Goal: Obtain resource: Obtain resource

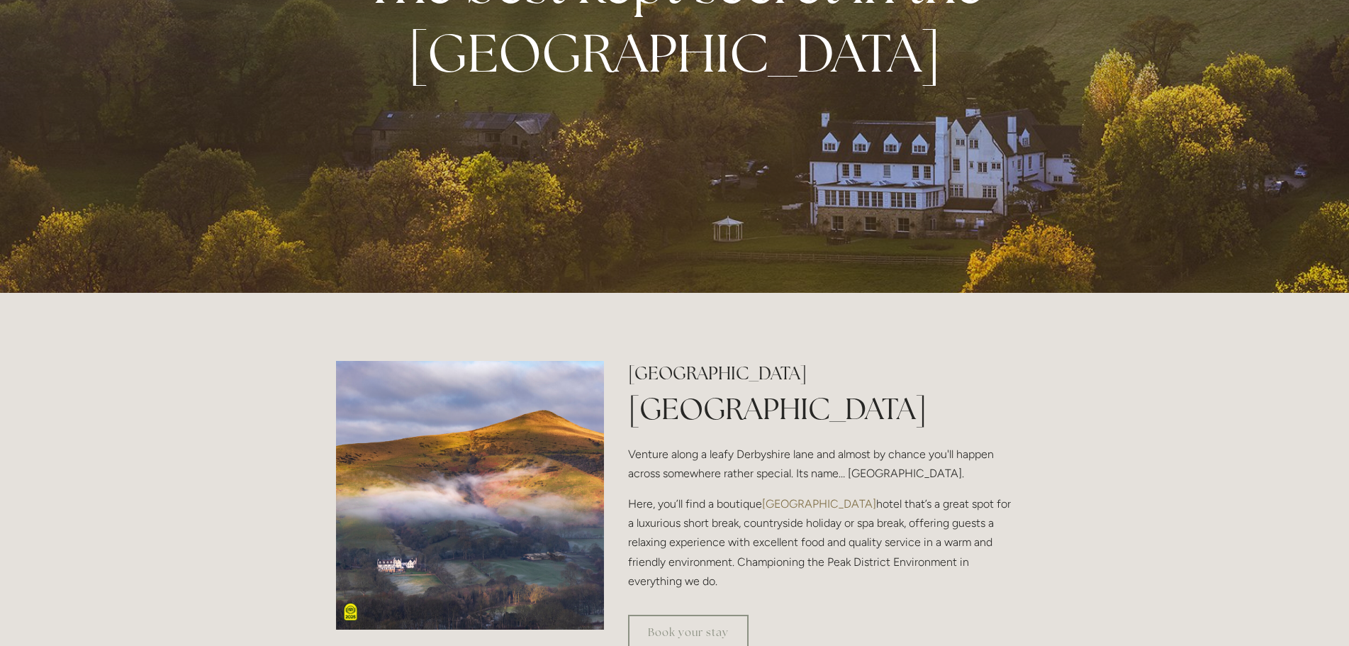
scroll to position [284, 0]
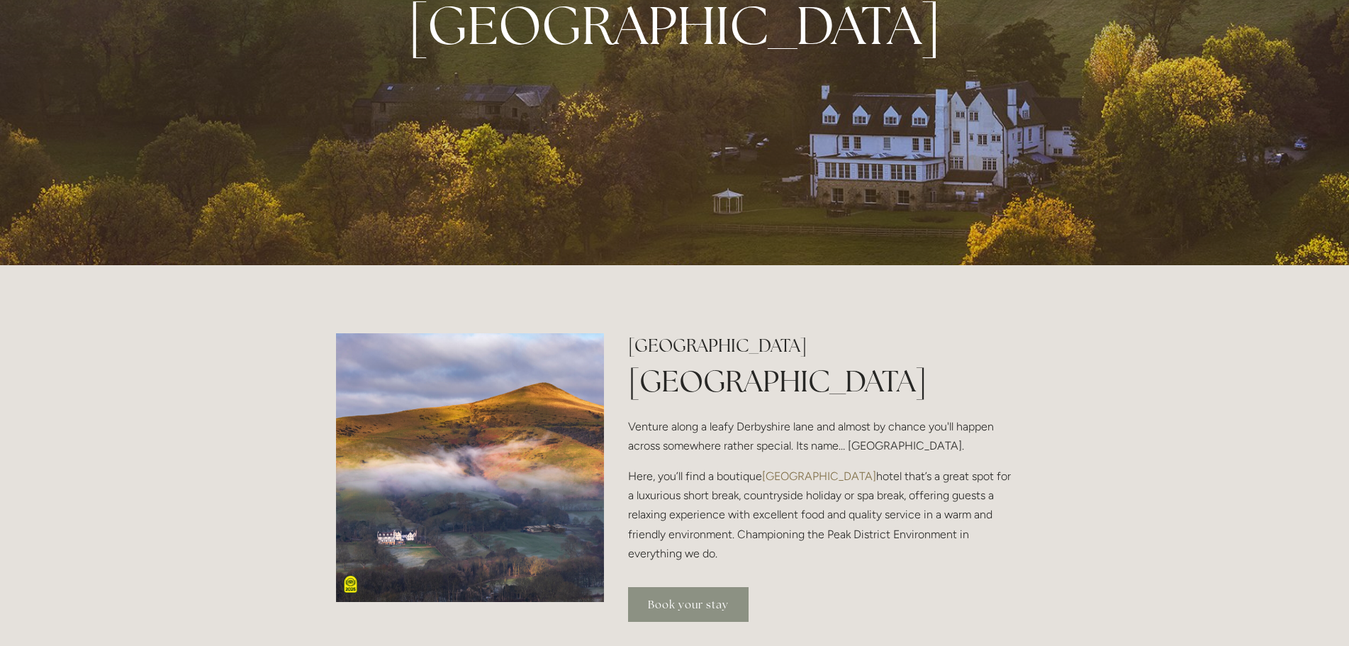
click at [697, 593] on link "Book your stay" at bounding box center [688, 604] width 120 height 35
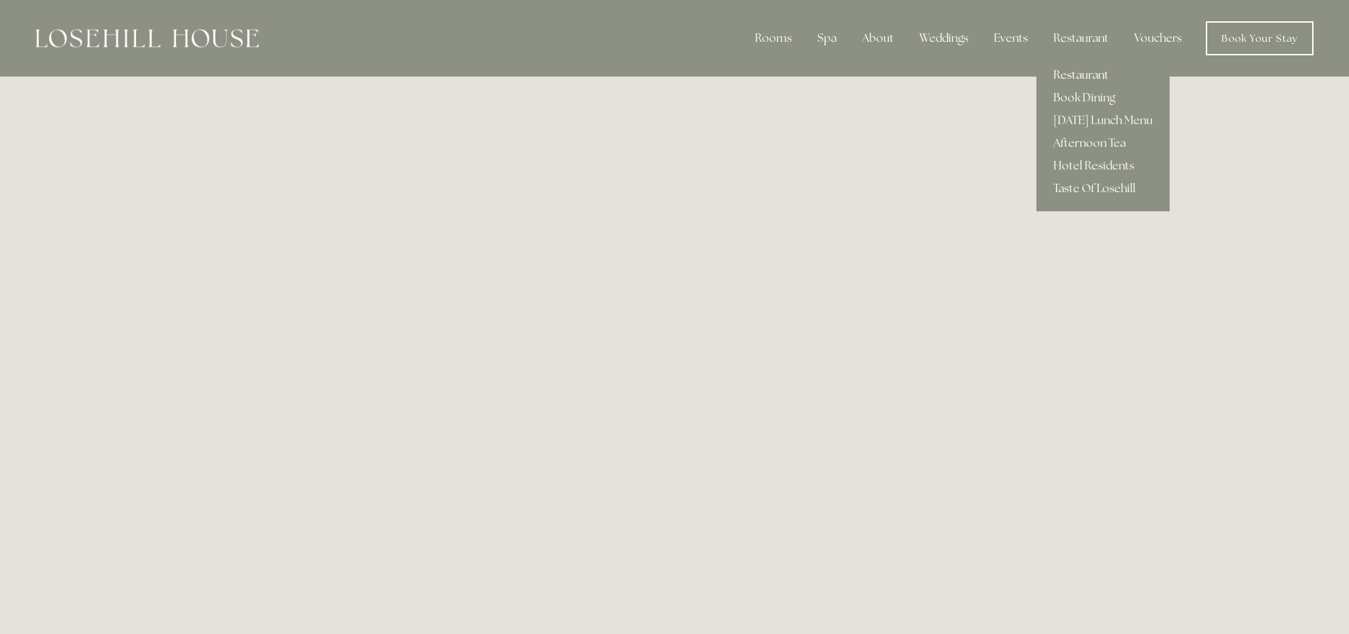
click at [1070, 75] on link "Restaurant" at bounding box center [1102, 75] width 133 height 23
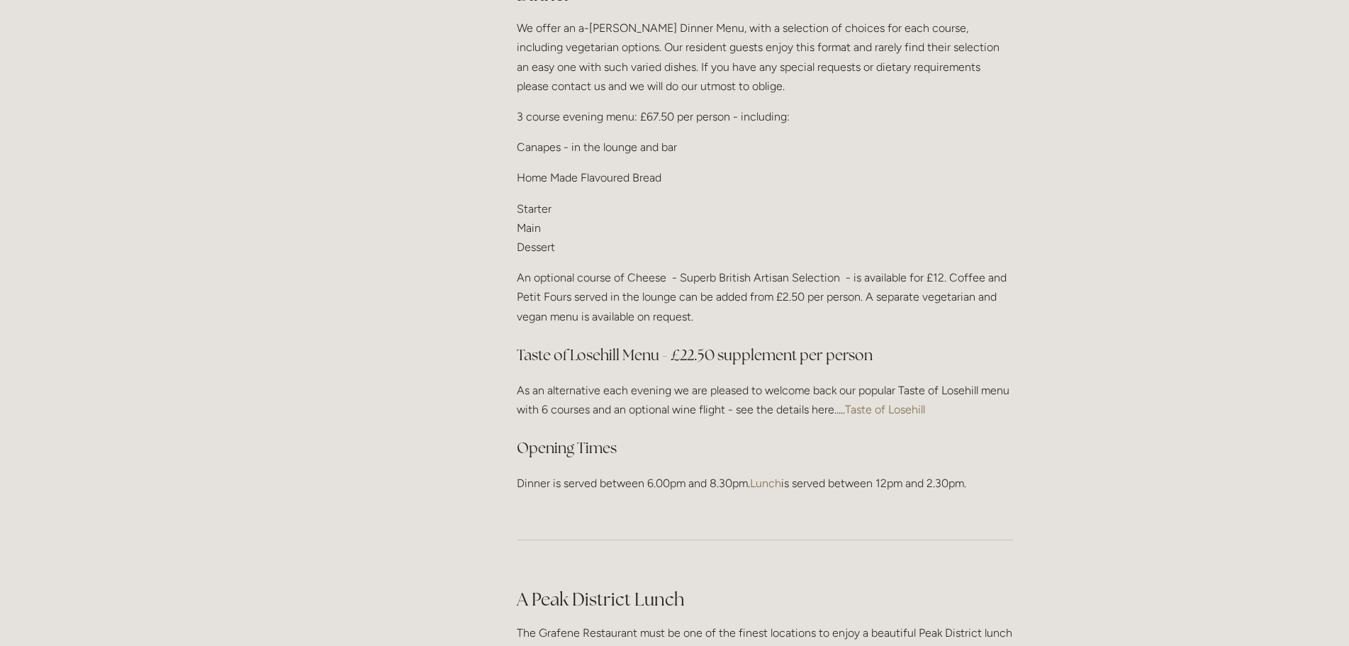
scroll to position [1772, 0]
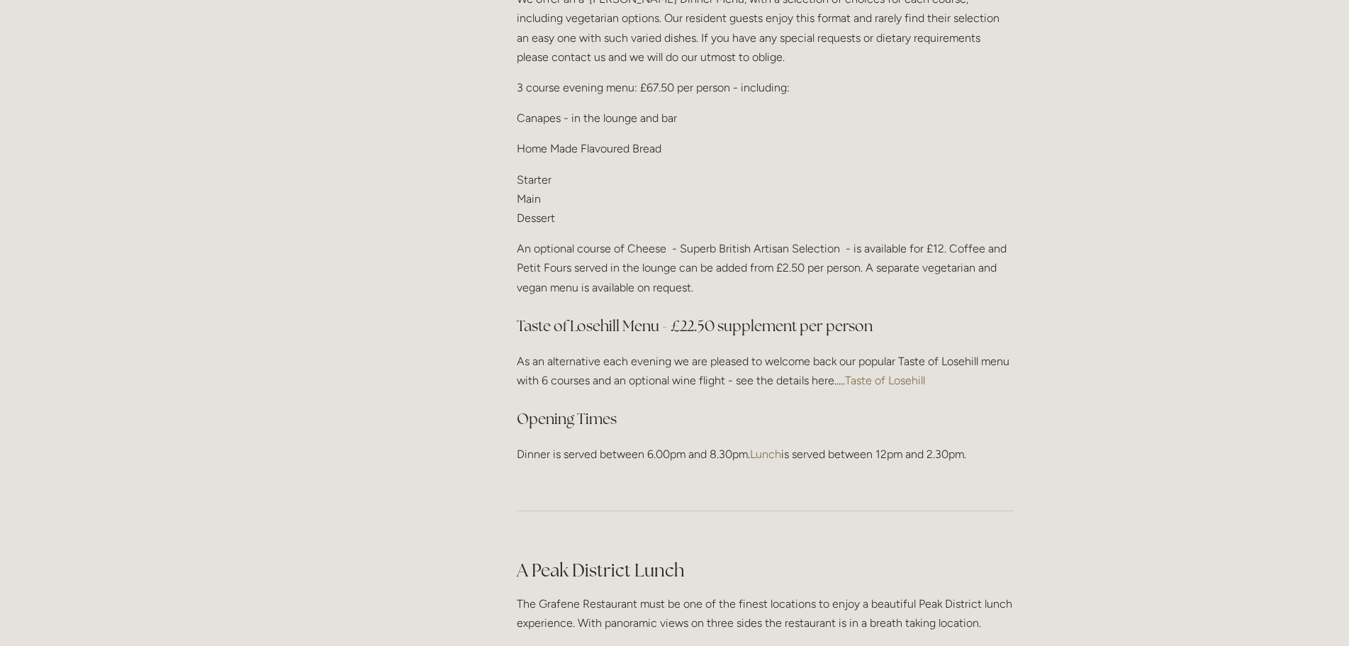
click at [892, 376] on link "Taste of Losehill" at bounding box center [885, 380] width 80 height 13
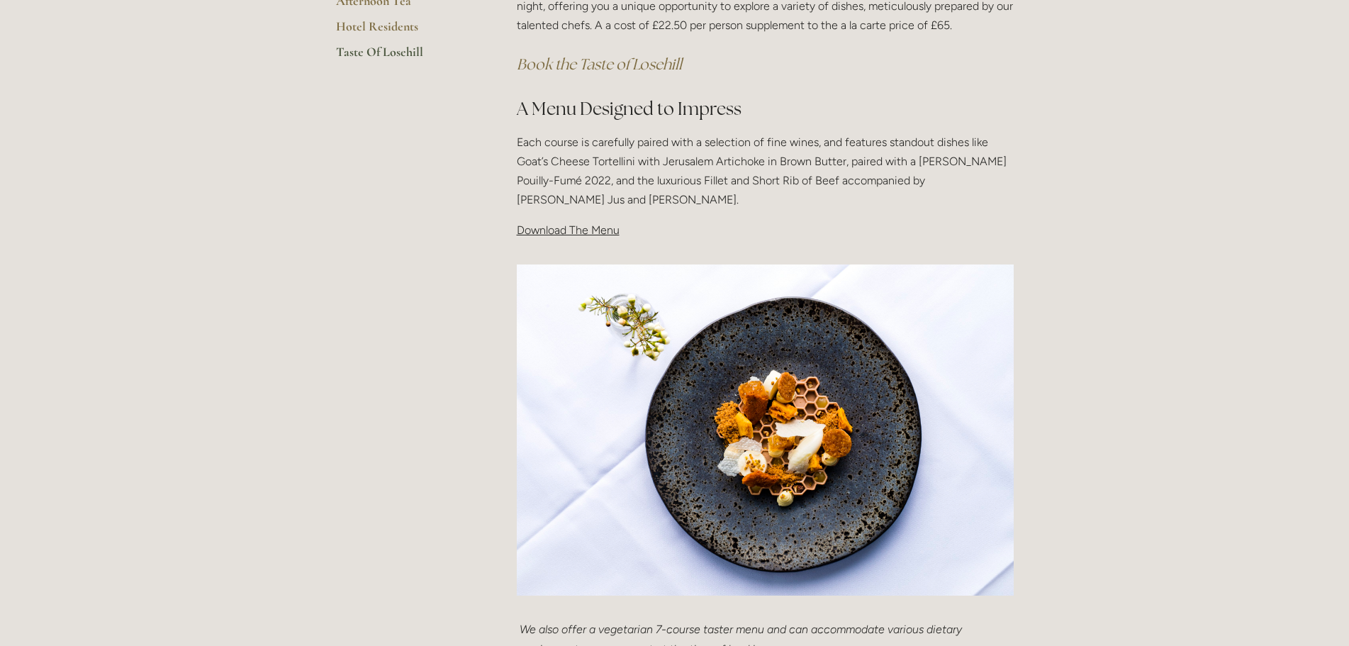
scroll to position [213, 0]
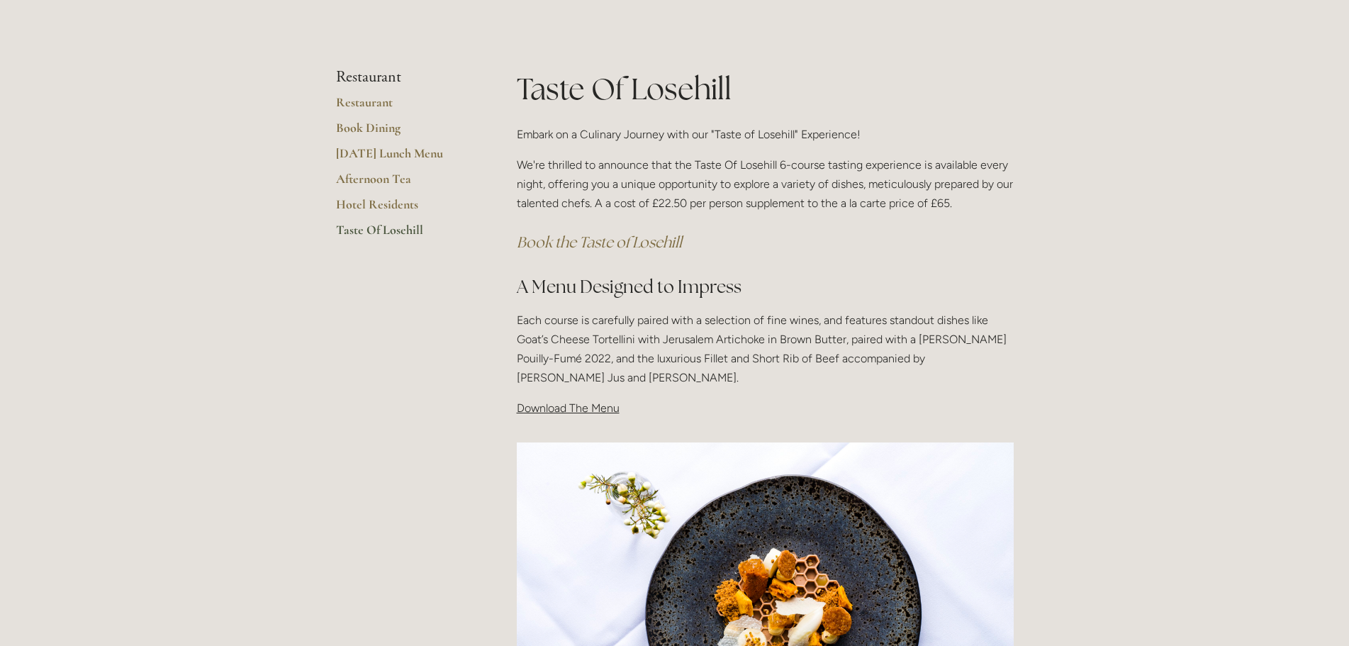
click at [409, 228] on link "Taste Of Losehill" at bounding box center [403, 235] width 135 height 26
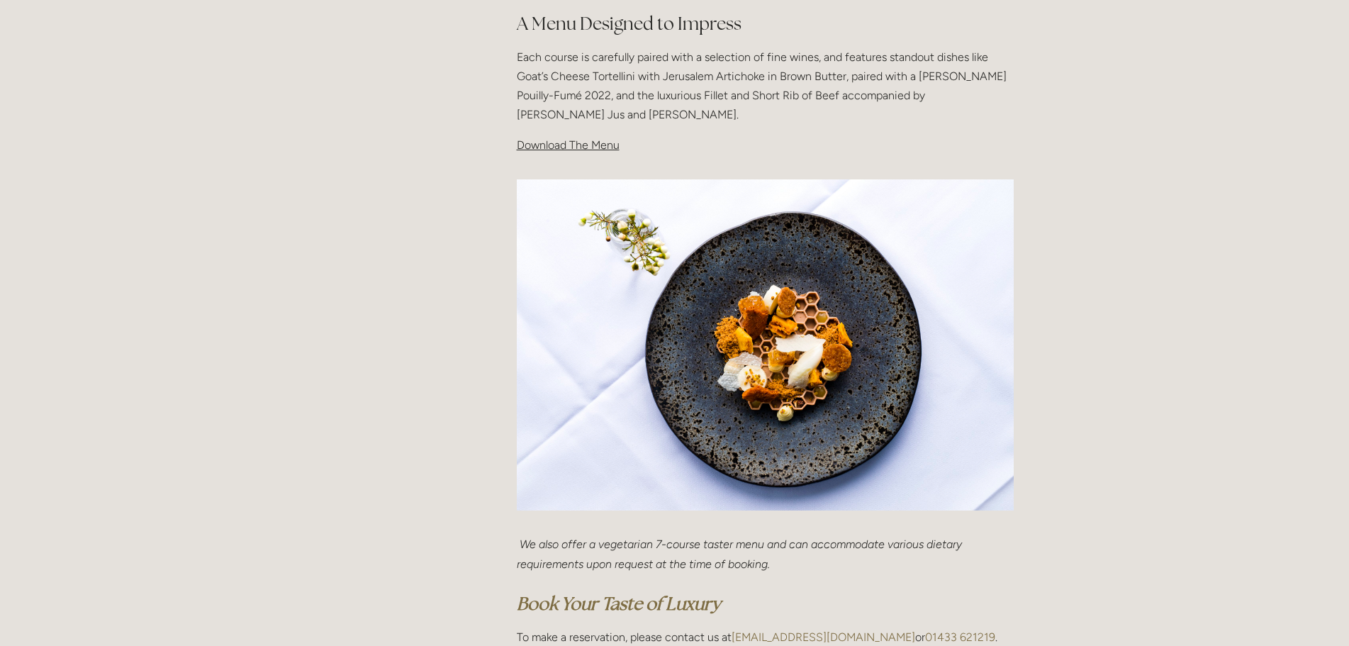
scroll to position [496, 0]
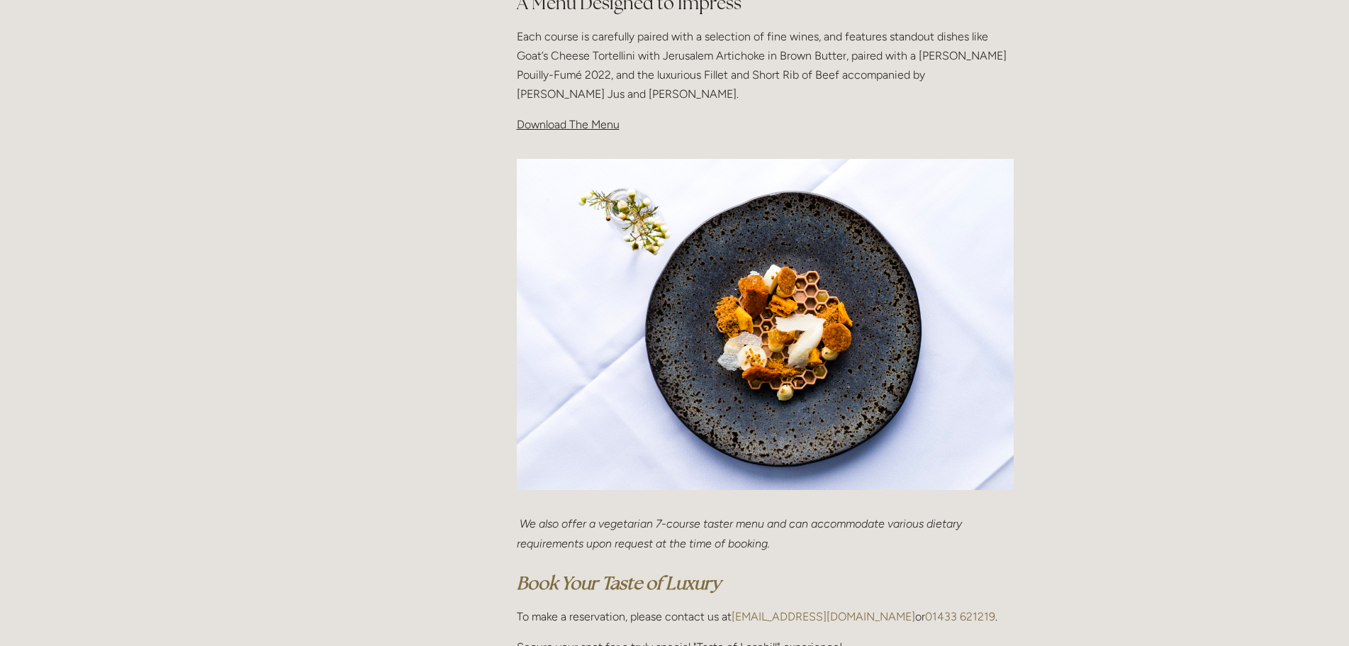
click at [549, 125] on span "Download The Menu" at bounding box center [568, 124] width 103 height 13
click at [716, 310] on img at bounding box center [765, 325] width 497 height 332
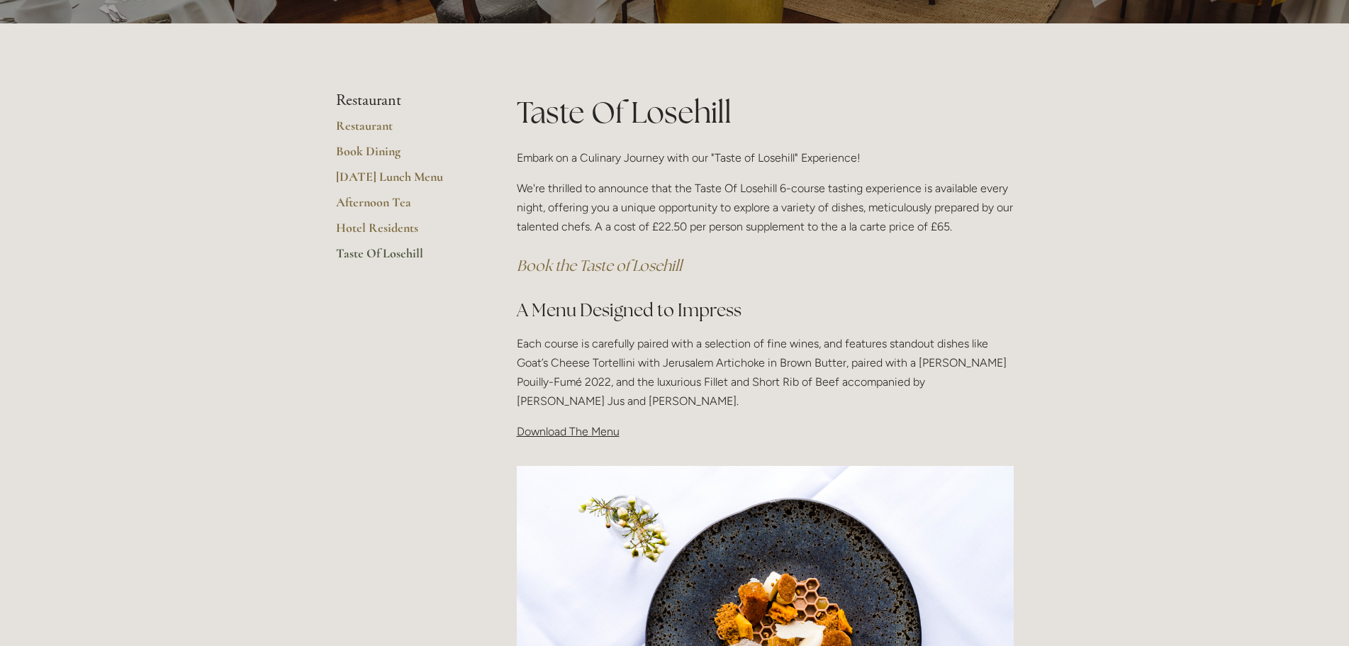
scroll to position [0, 0]
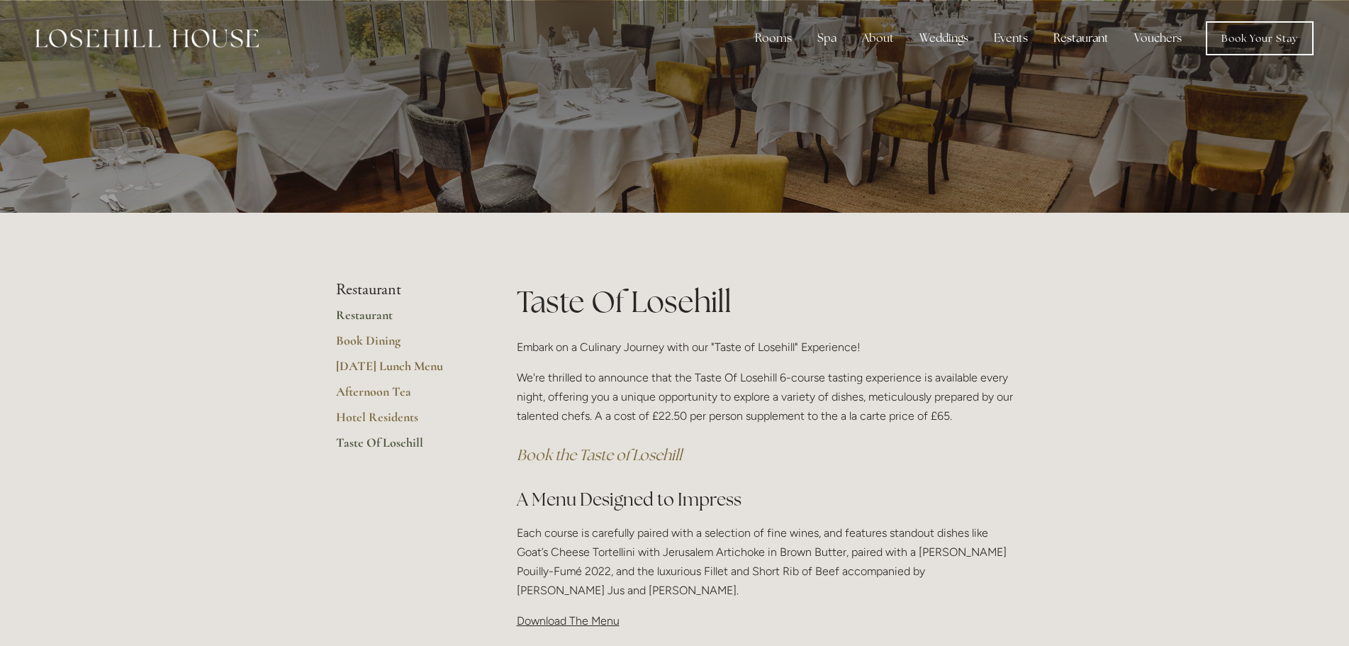
click at [378, 315] on link "Restaurant" at bounding box center [403, 320] width 135 height 26
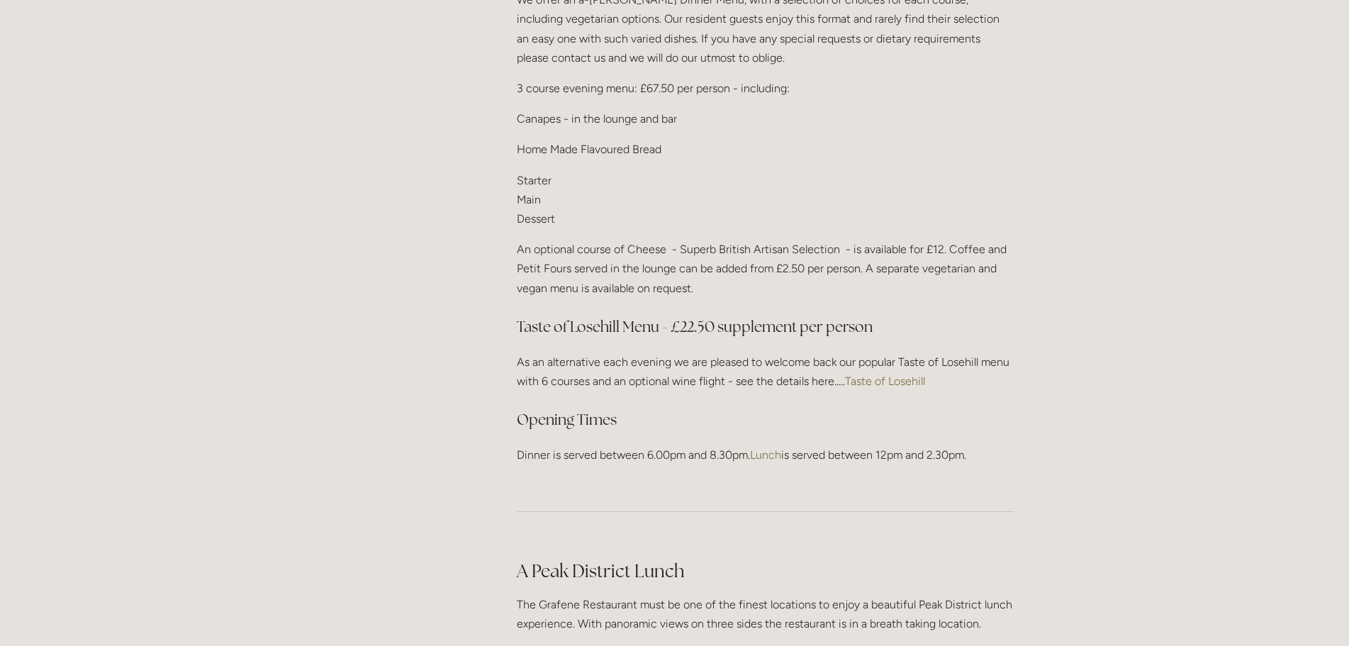
scroll to position [1772, 0]
